Goal: Information Seeking & Learning: Find specific fact

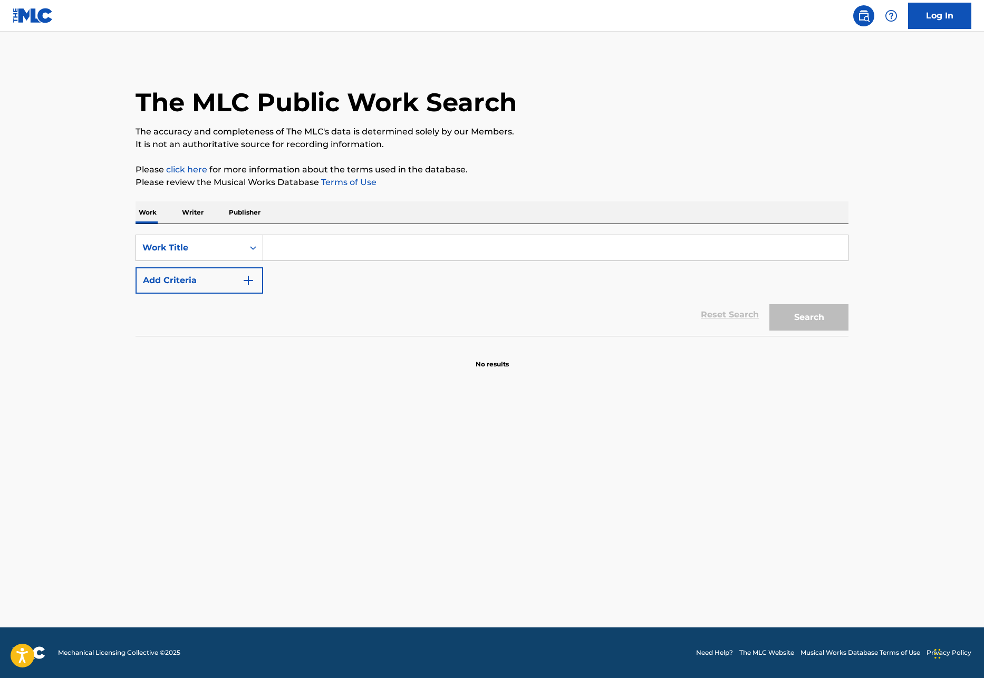
click at [452, 249] on input "Search Form" at bounding box center [555, 247] width 585 height 25
type input "as long as you love me"
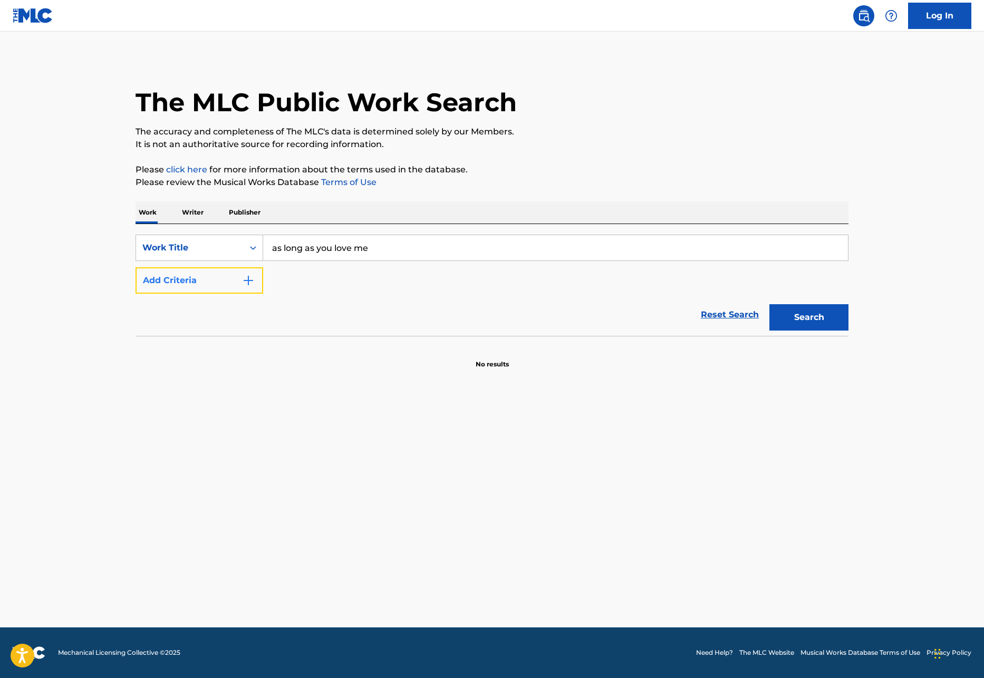
click at [226, 281] on button "Add Criteria" at bounding box center [199, 280] width 128 height 26
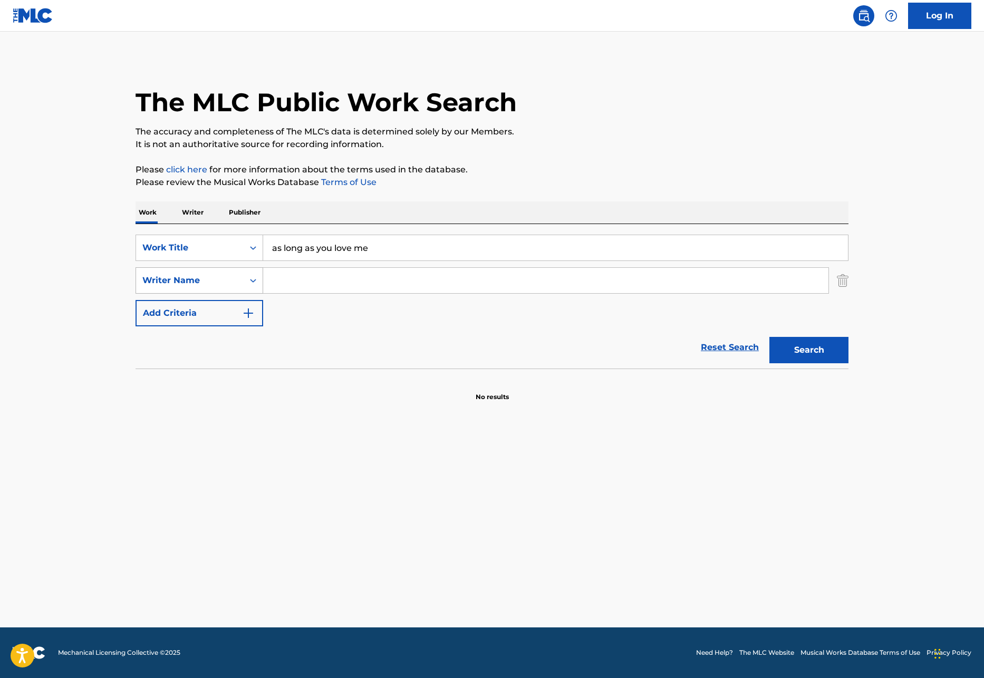
click at [255, 285] on icon "Search Form" at bounding box center [253, 280] width 11 height 11
click at [294, 284] on input "Search Form" at bounding box center [545, 280] width 565 height 25
type input "[PERSON_NAME]"
click at [769, 337] on button "Search" at bounding box center [808, 350] width 79 height 26
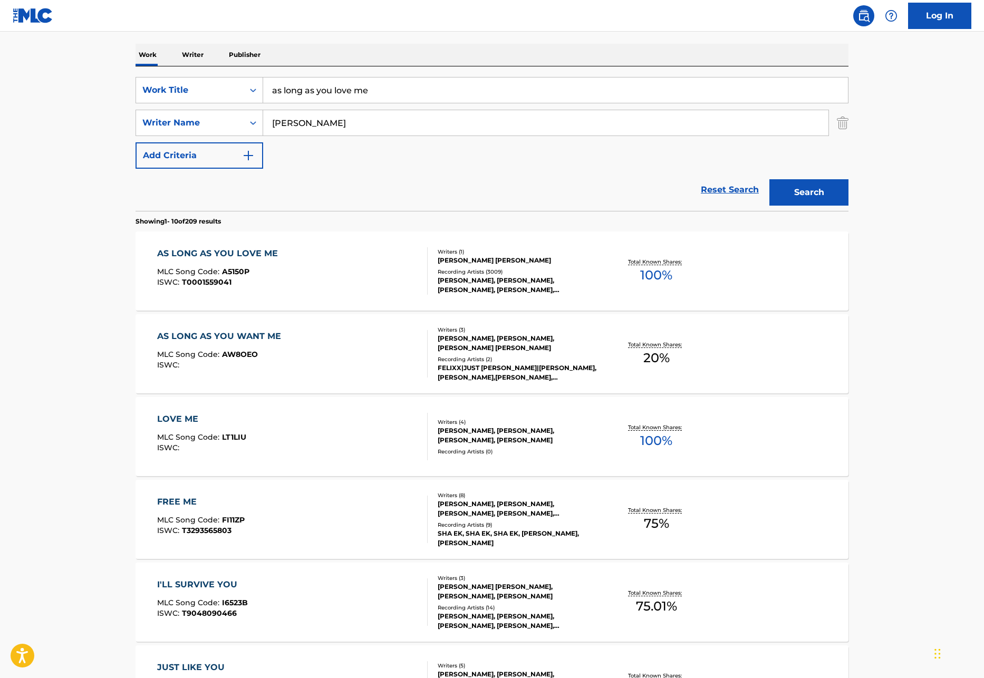
scroll to position [160, 0]
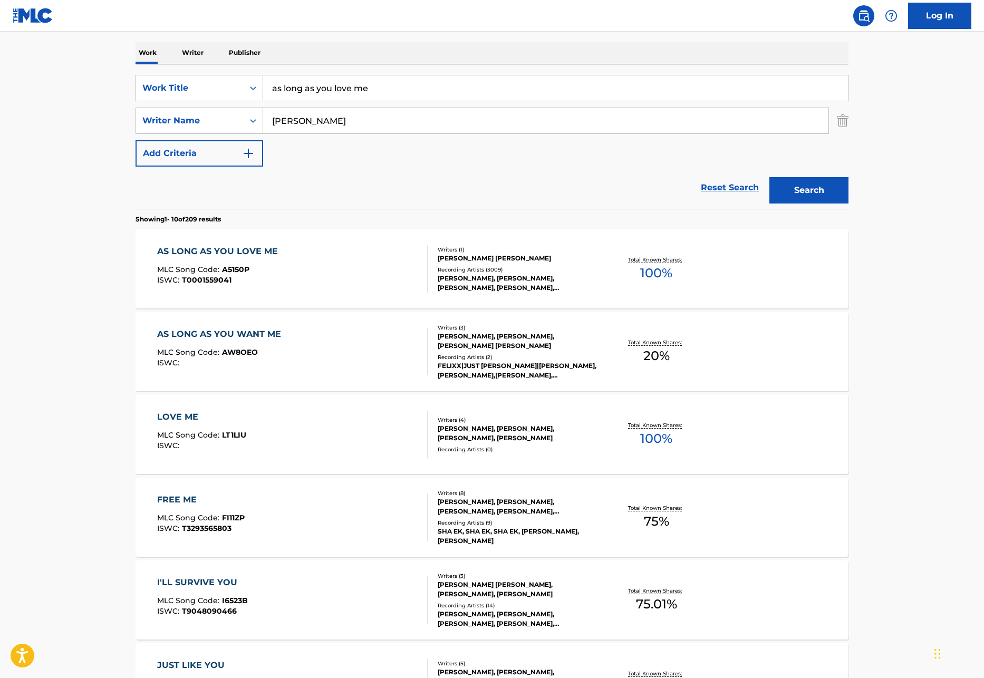
click at [264, 248] on div "AS LONG AS YOU LOVE ME" at bounding box center [220, 251] width 126 height 13
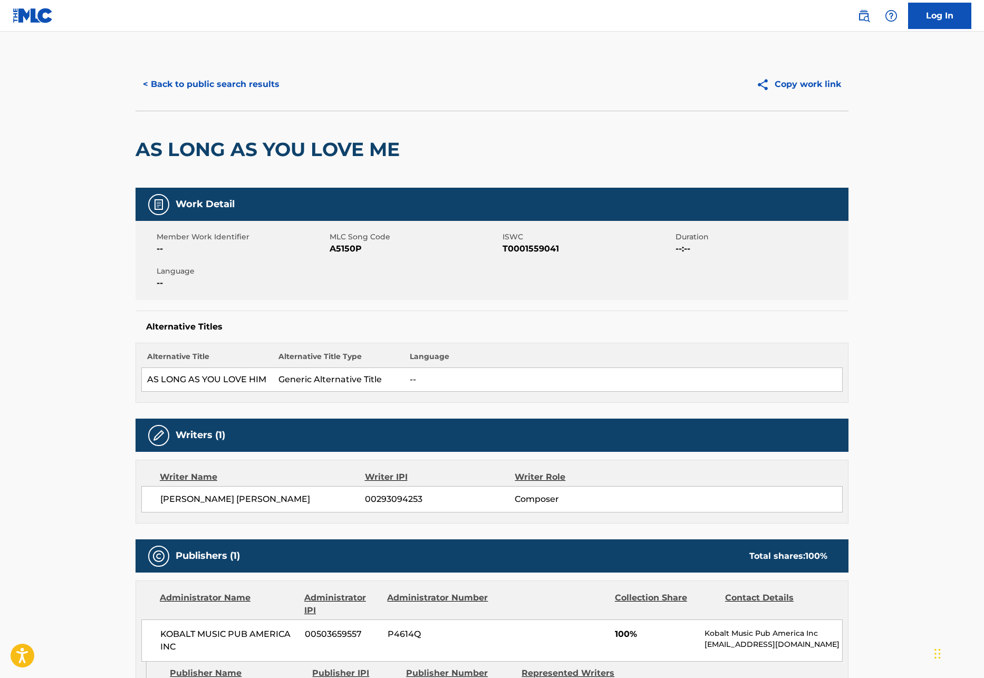
scroll to position [14, 0]
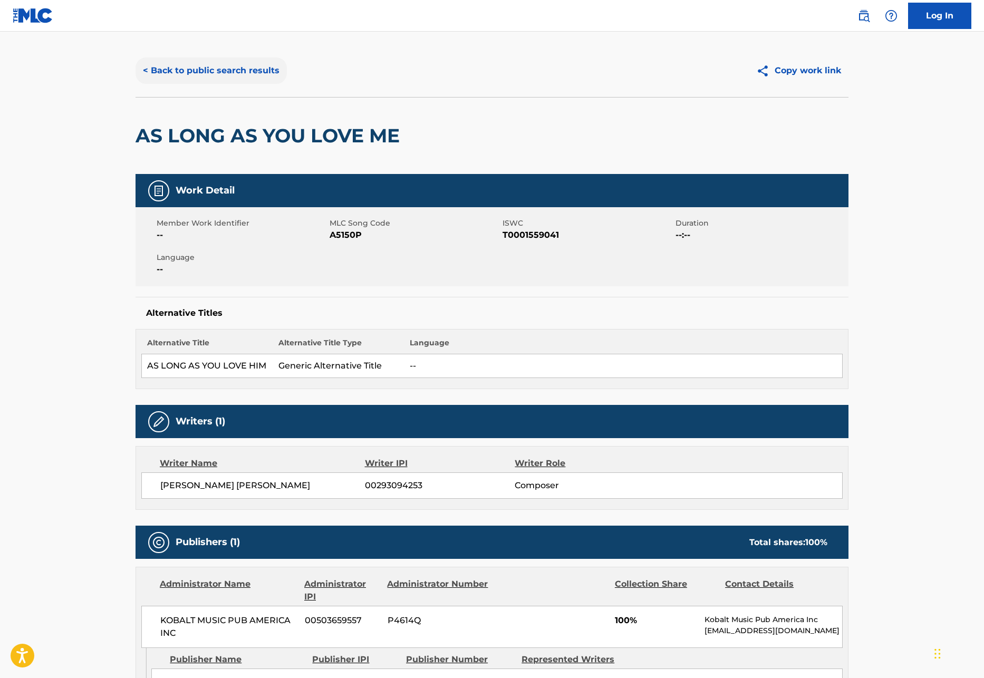
click at [240, 72] on button "< Back to public search results" at bounding box center [210, 70] width 151 height 26
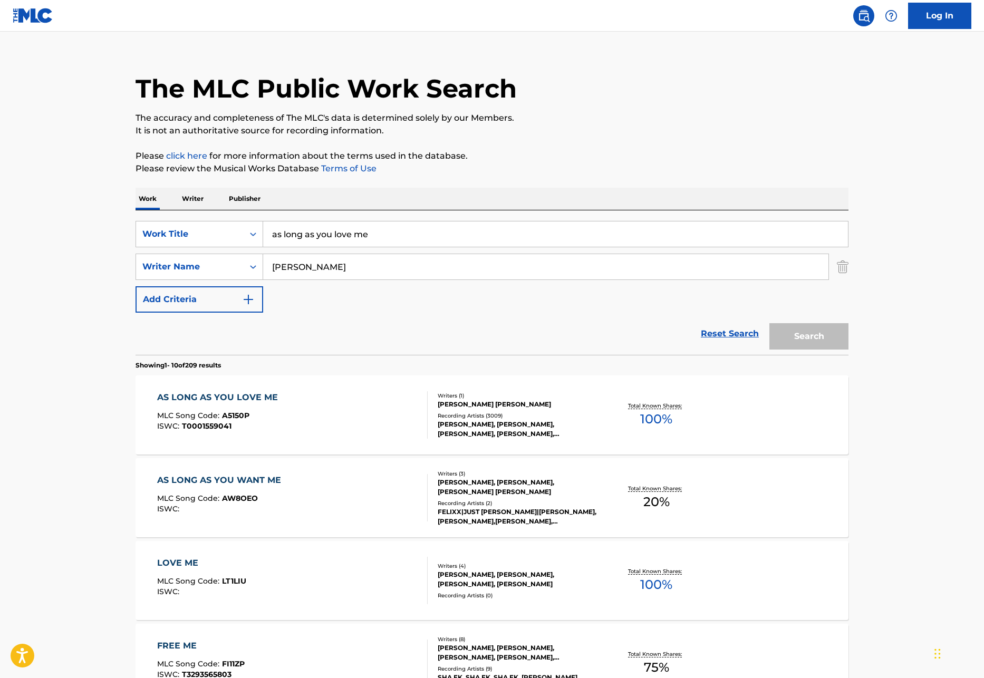
scroll to position [160, 0]
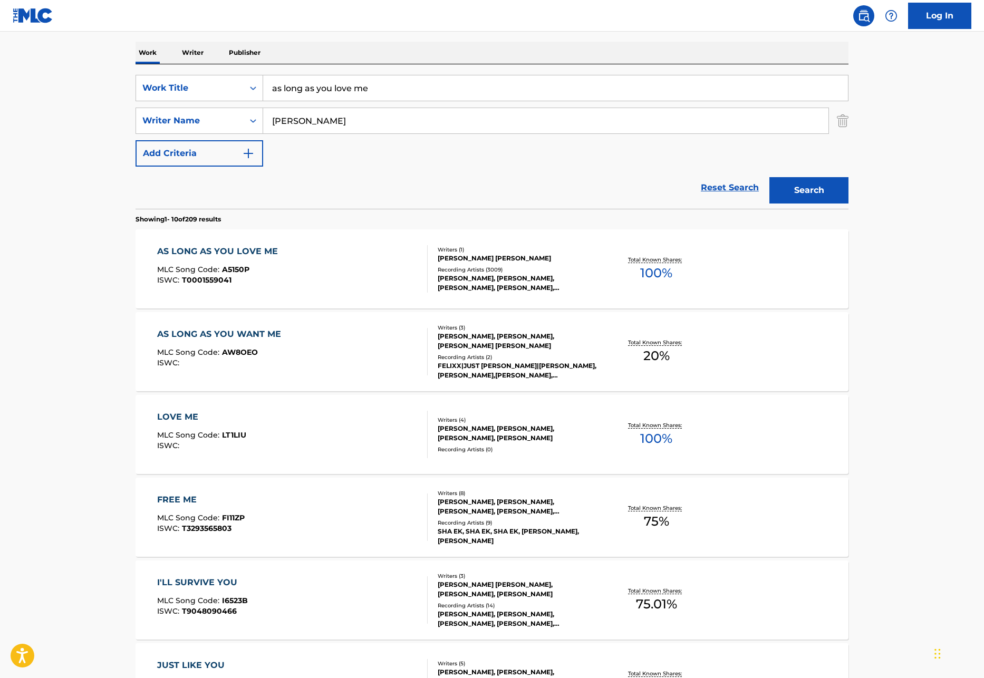
drag, startPoint x: 402, startPoint y: 88, endPoint x: 216, endPoint y: 73, distance: 186.7
click at [216, 73] on div "SearchWithCriteria79c8ed8c-818c-483b-bf05-5e28d87b1232 Work Title as long as yo…" at bounding box center [491, 136] width 713 height 144
type input "lean on me"
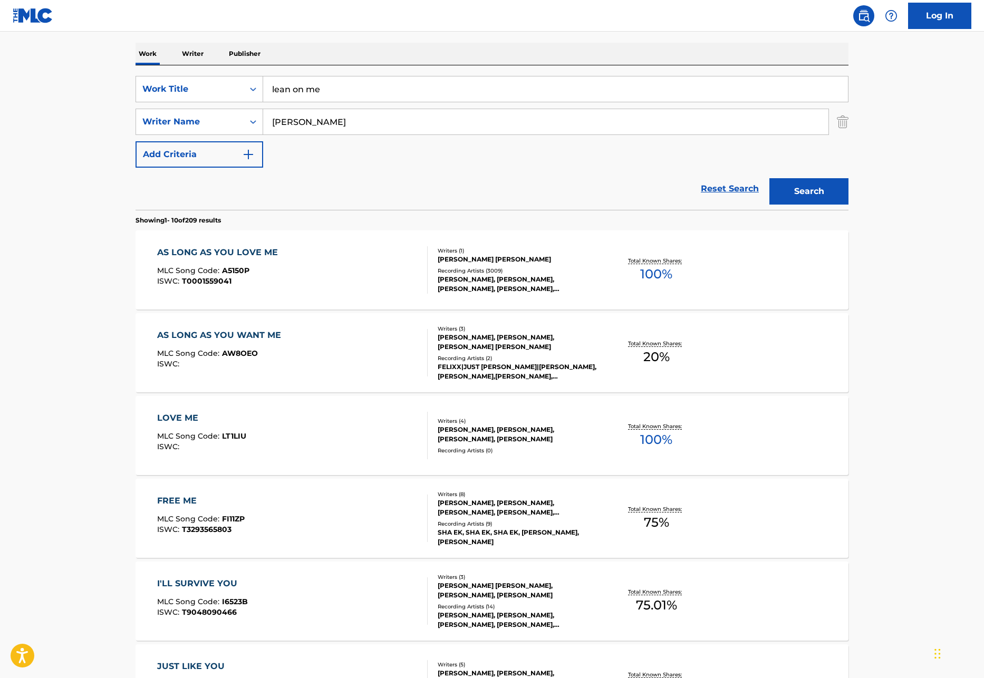
drag, startPoint x: 357, startPoint y: 121, endPoint x: 263, endPoint y: 116, distance: 95.0
click at [263, 116] on input "[PERSON_NAME]" at bounding box center [545, 121] width 565 height 25
type input "[PERSON_NAME]"
click at [769, 178] on button "Search" at bounding box center [808, 191] width 79 height 26
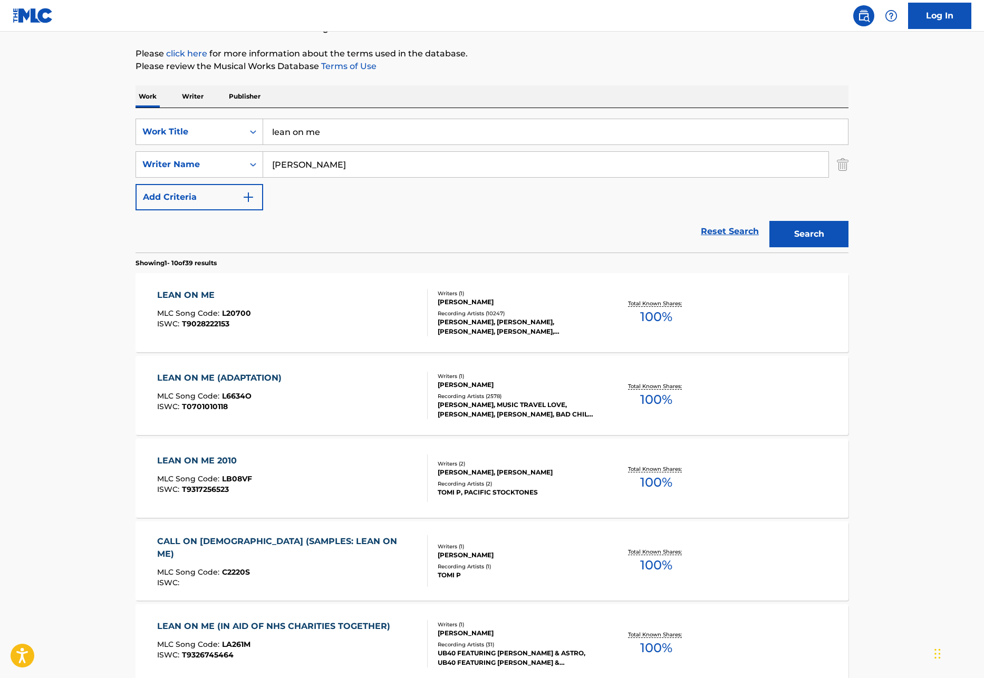
scroll to position [122, 0]
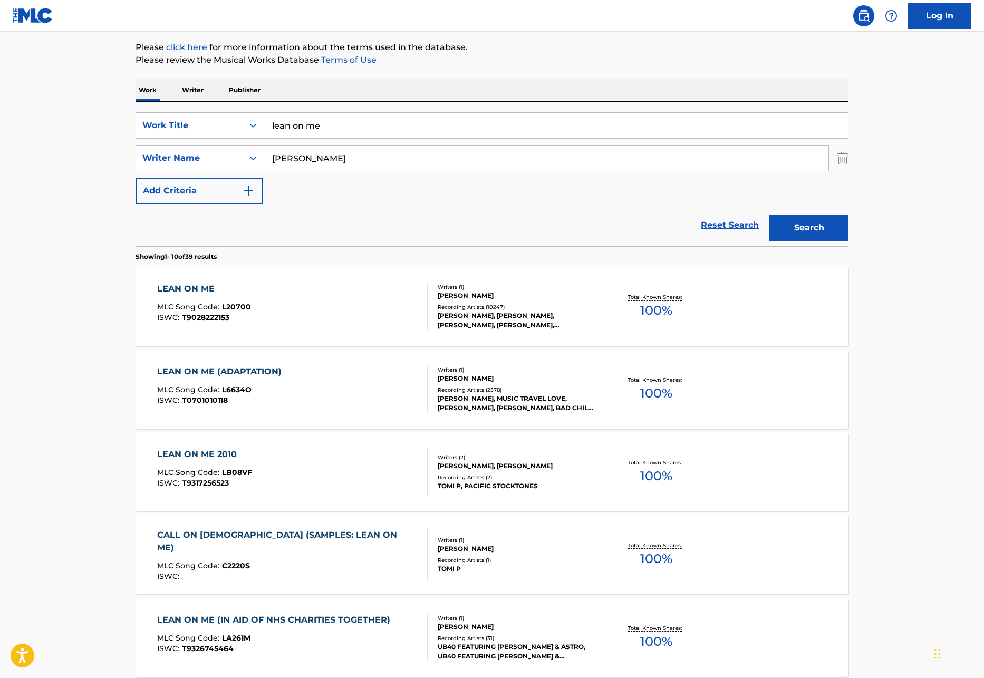
click at [193, 287] on div "LEAN ON ME" at bounding box center [204, 289] width 94 height 13
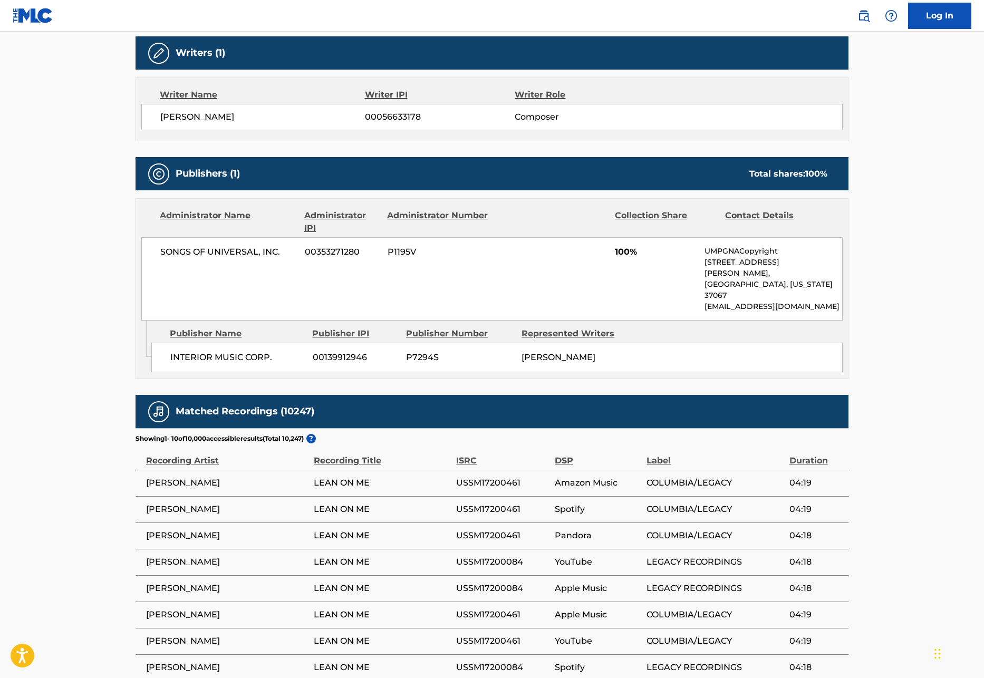
scroll to position [336, 0]
